Goal: Navigation & Orientation: Find specific page/section

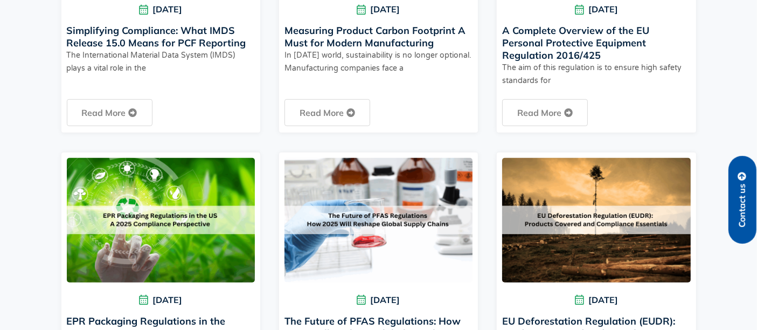
scroll to position [703, 0]
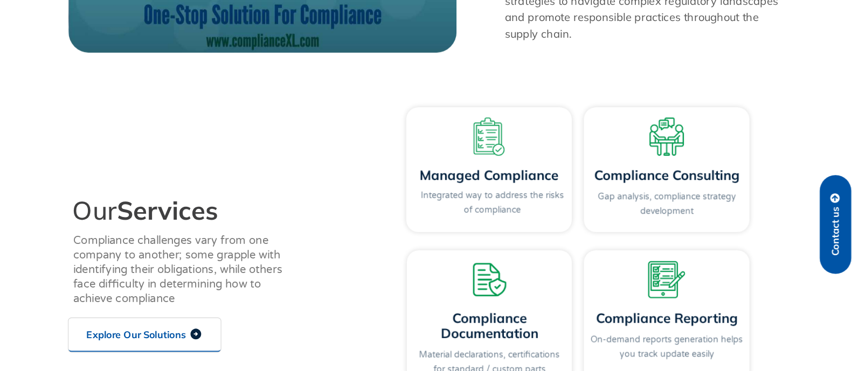
scroll to position [1362, 0]
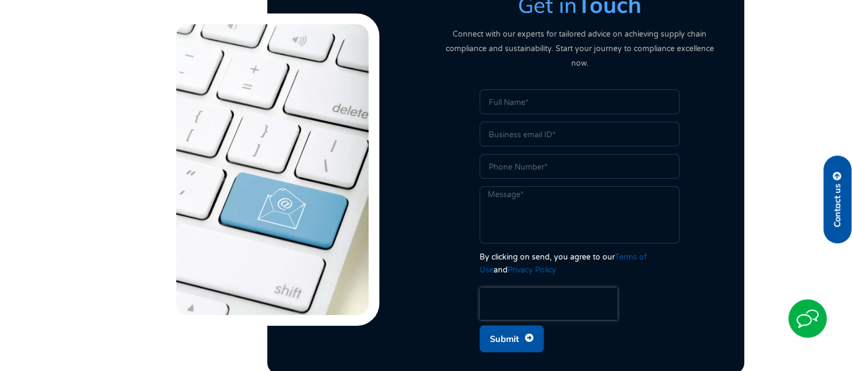
scroll to position [759, 0]
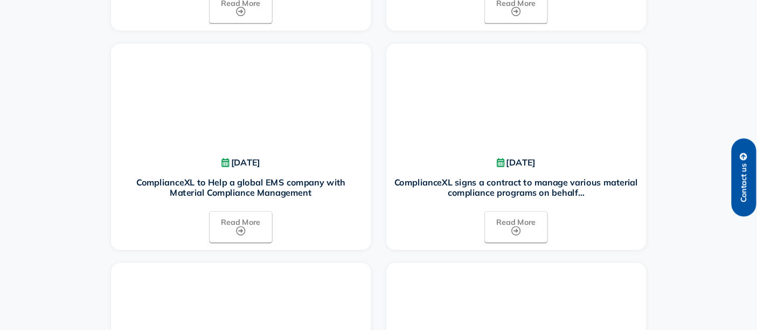
scroll to position [771, 0]
